Goal: Task Accomplishment & Management: Manage account settings

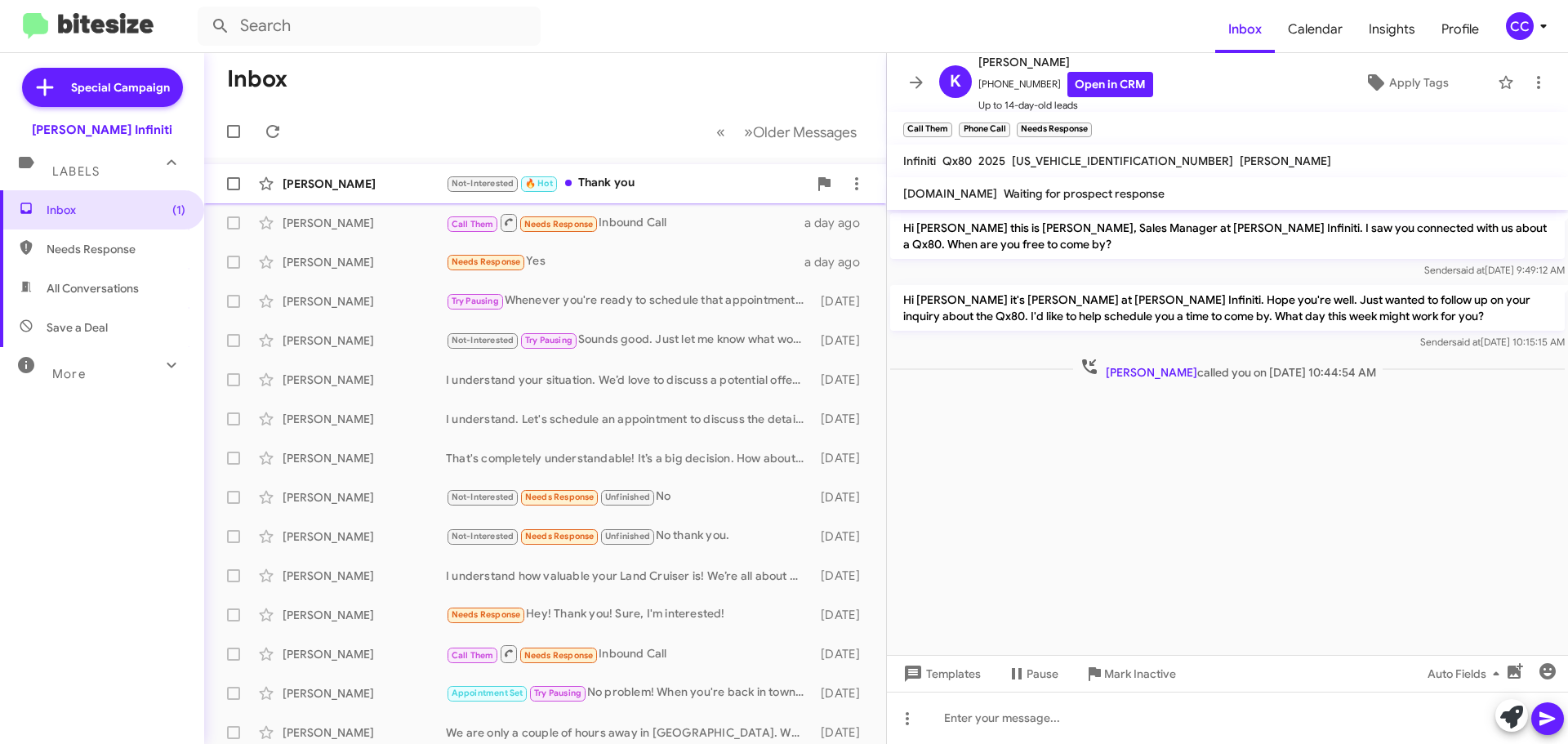
click at [646, 181] on div "Not-Interested 🔥 Hot Thank you" at bounding box center [626, 183] width 362 height 19
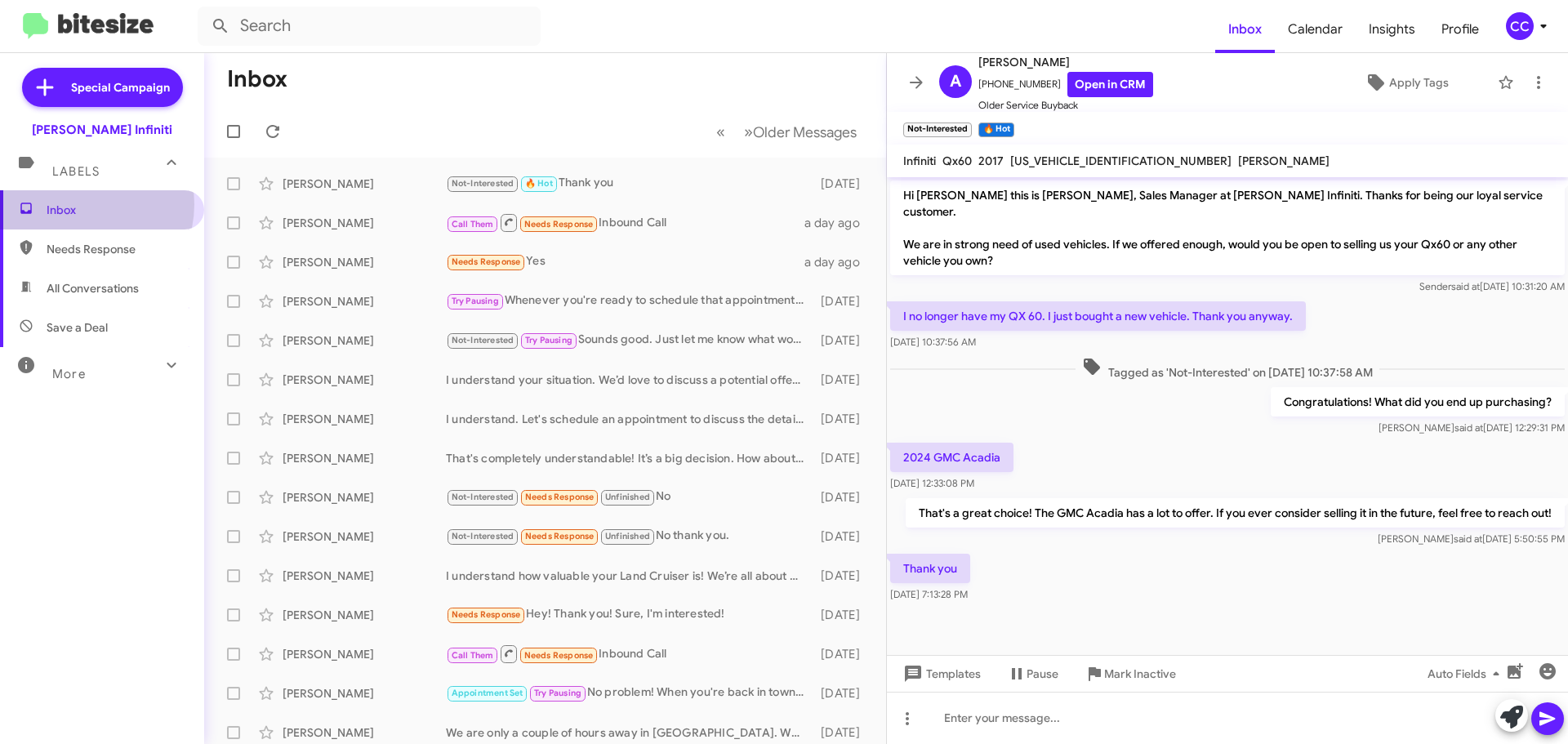
click at [79, 204] on span "Inbox" at bounding box center [116, 209] width 139 height 16
